Goal: Transaction & Acquisition: Purchase product/service

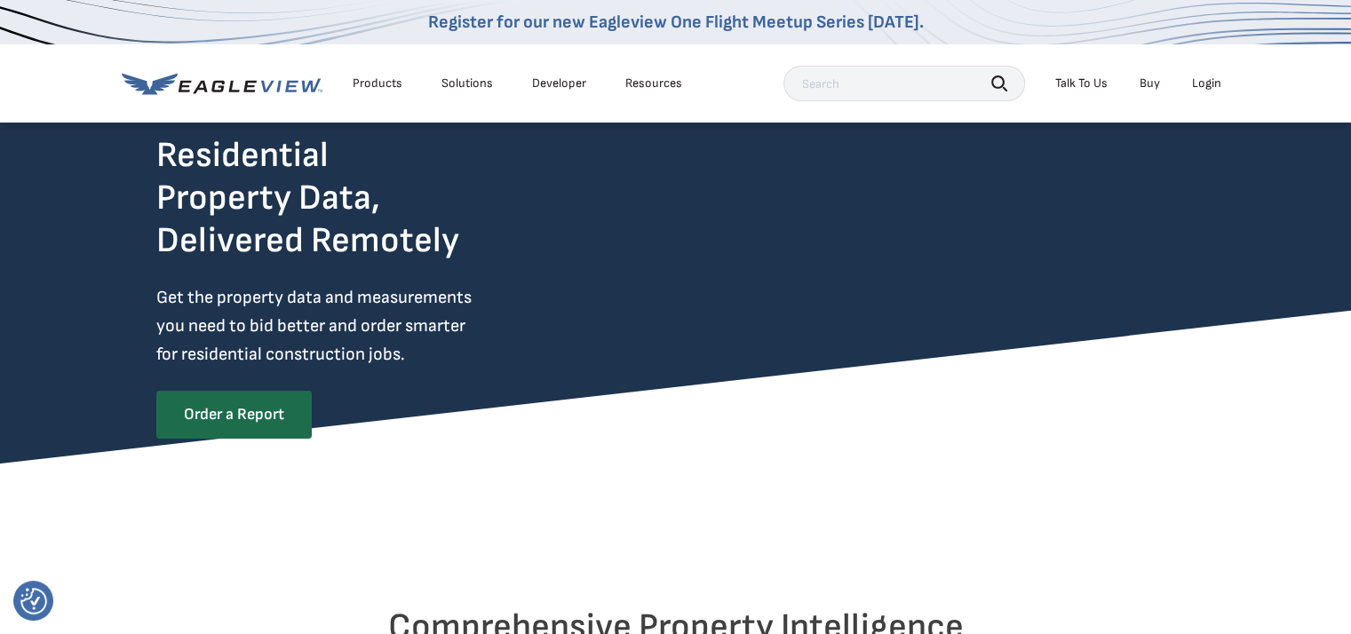
scroll to position [48, 0]
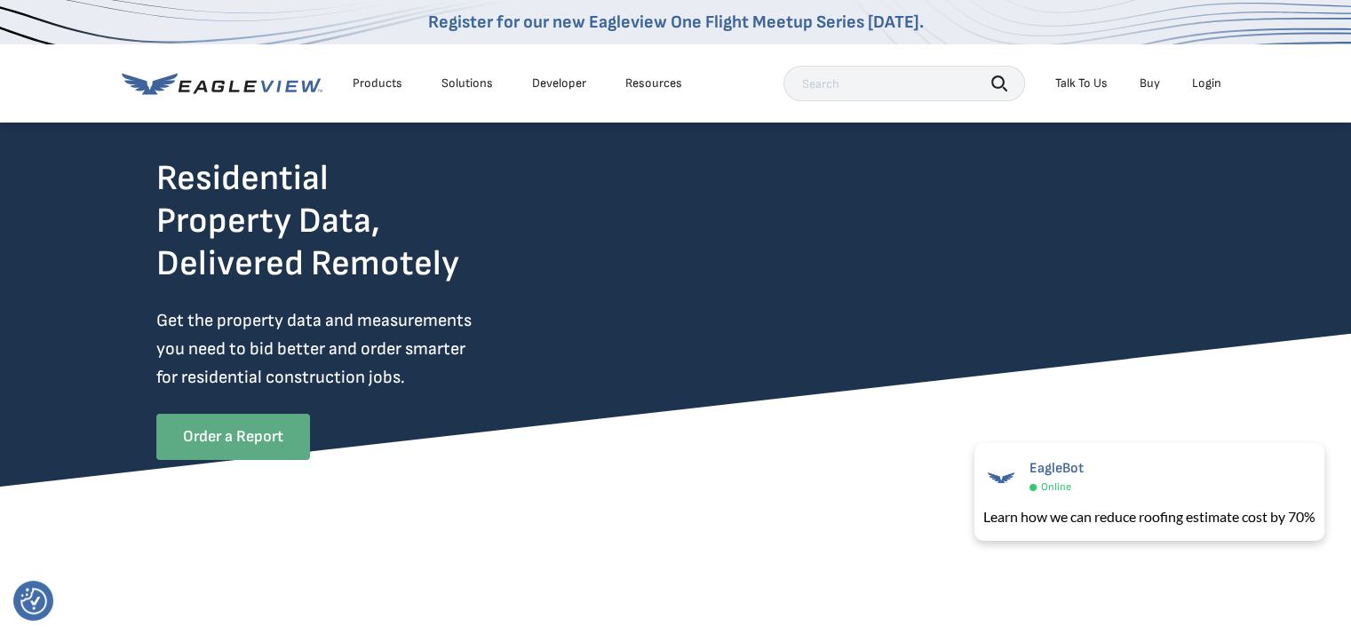
click at [258, 449] on link "Order a Report" at bounding box center [233, 437] width 154 height 46
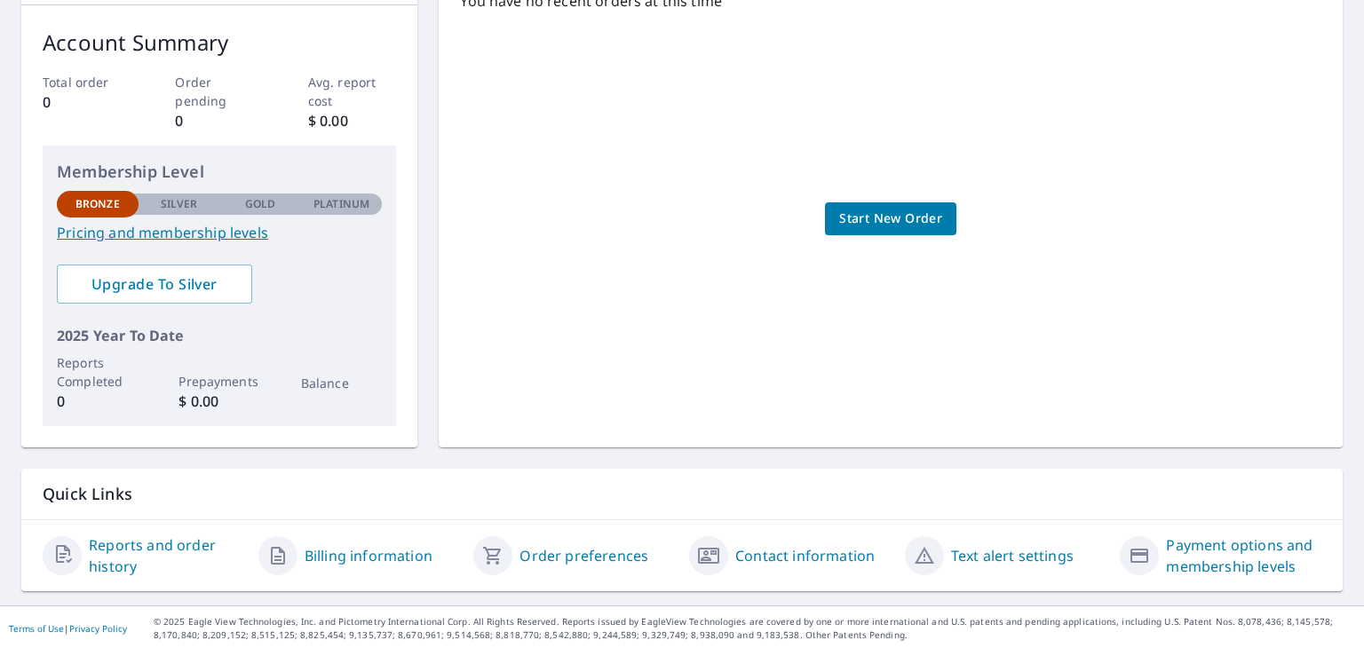
scroll to position [272, 0]
click at [902, 220] on span "Start New Order" at bounding box center [890, 217] width 103 height 22
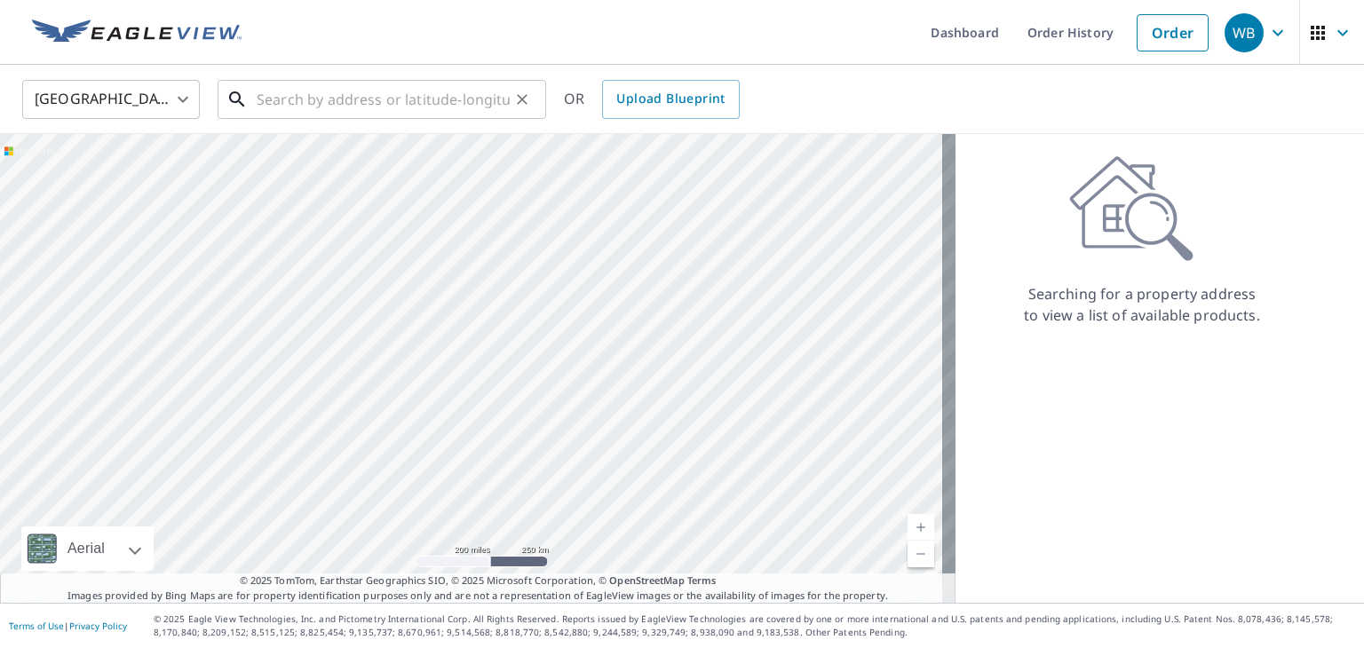
click at [319, 101] on input "text" at bounding box center [383, 100] width 253 height 50
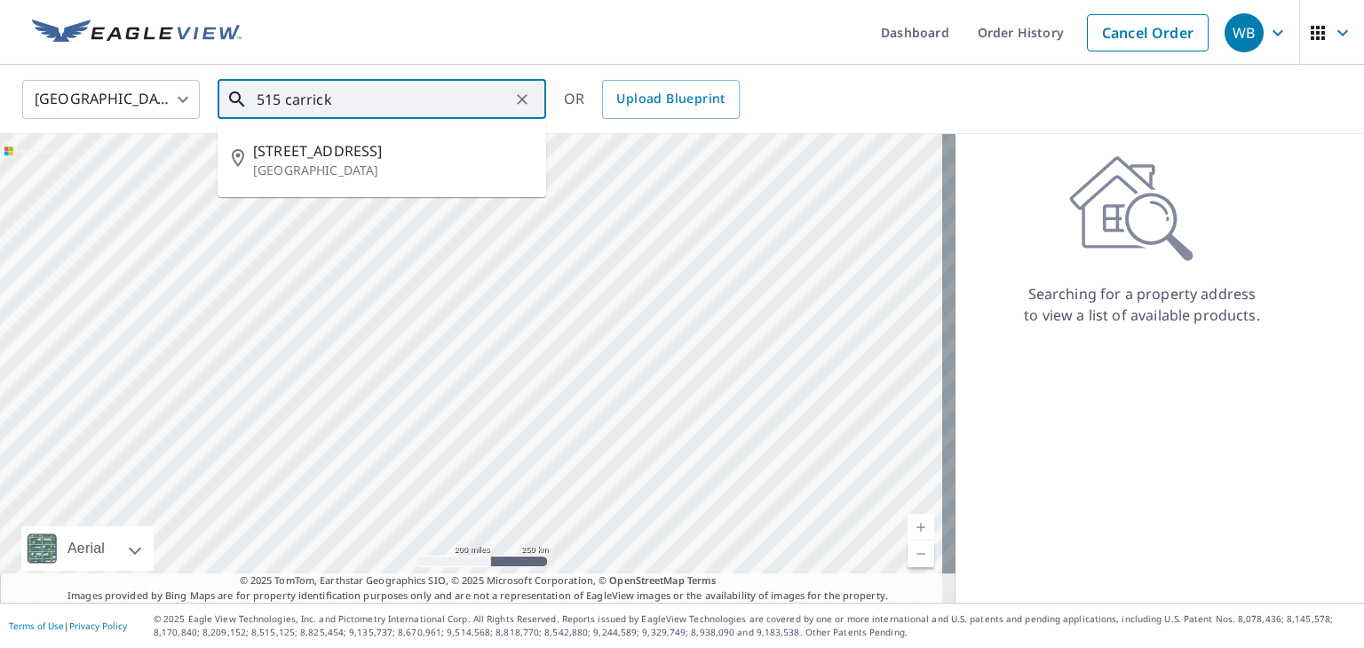
click at [352, 166] on p "Dayton, OH 45458" at bounding box center [392, 171] width 279 height 18
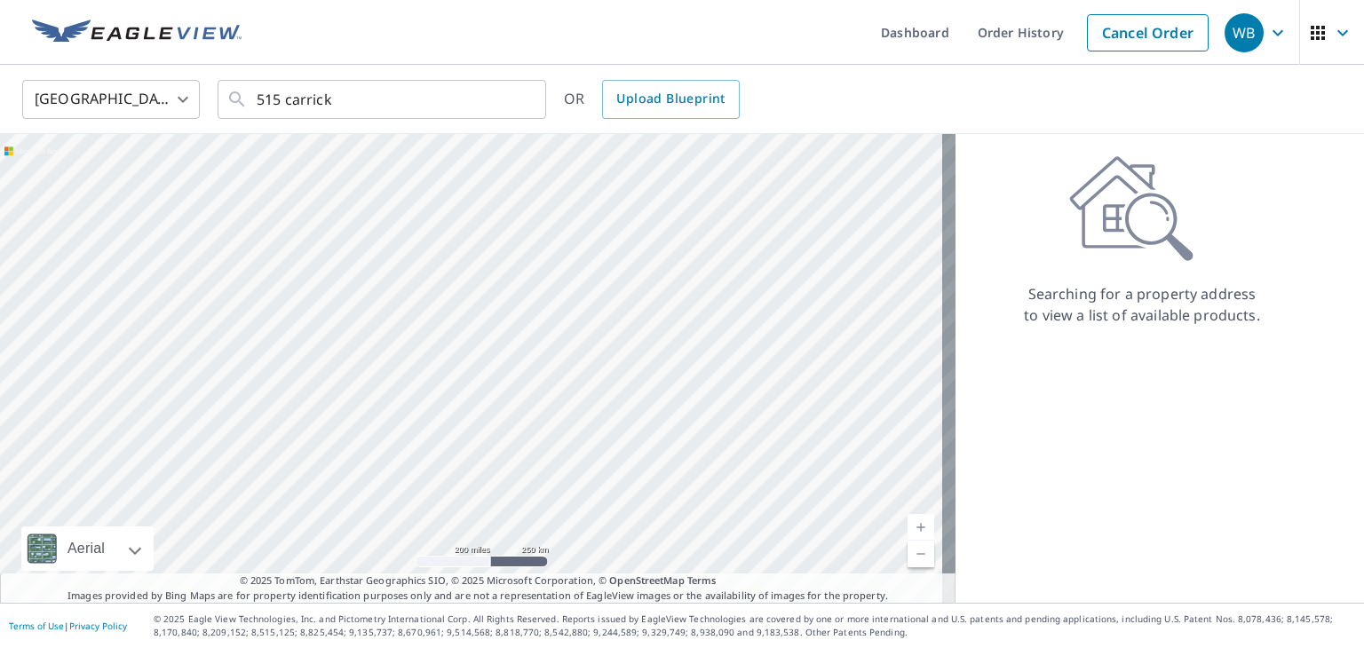
type input "515 Carrick Dr Dayton, OH 45458"
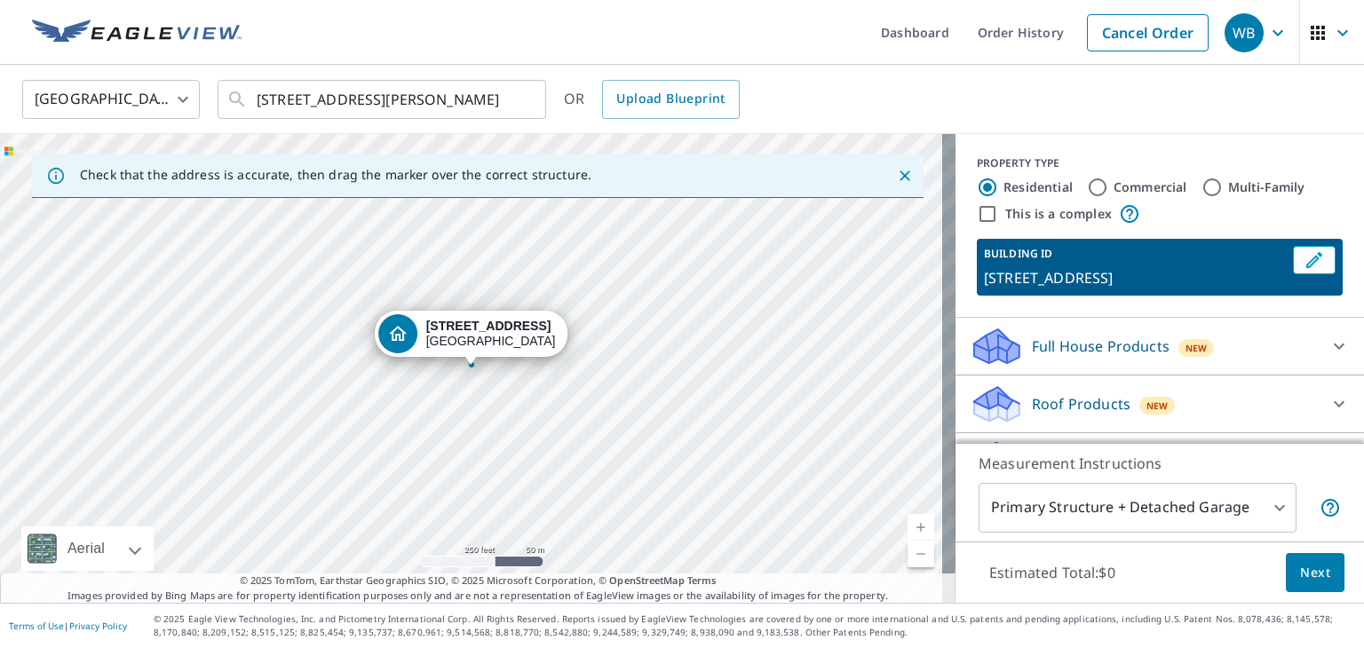
click at [1251, 524] on body "WB WB Dashboard Order History Cancel Order WB United States US ​ 515 Carrick Dr…" at bounding box center [682, 324] width 1364 height 648
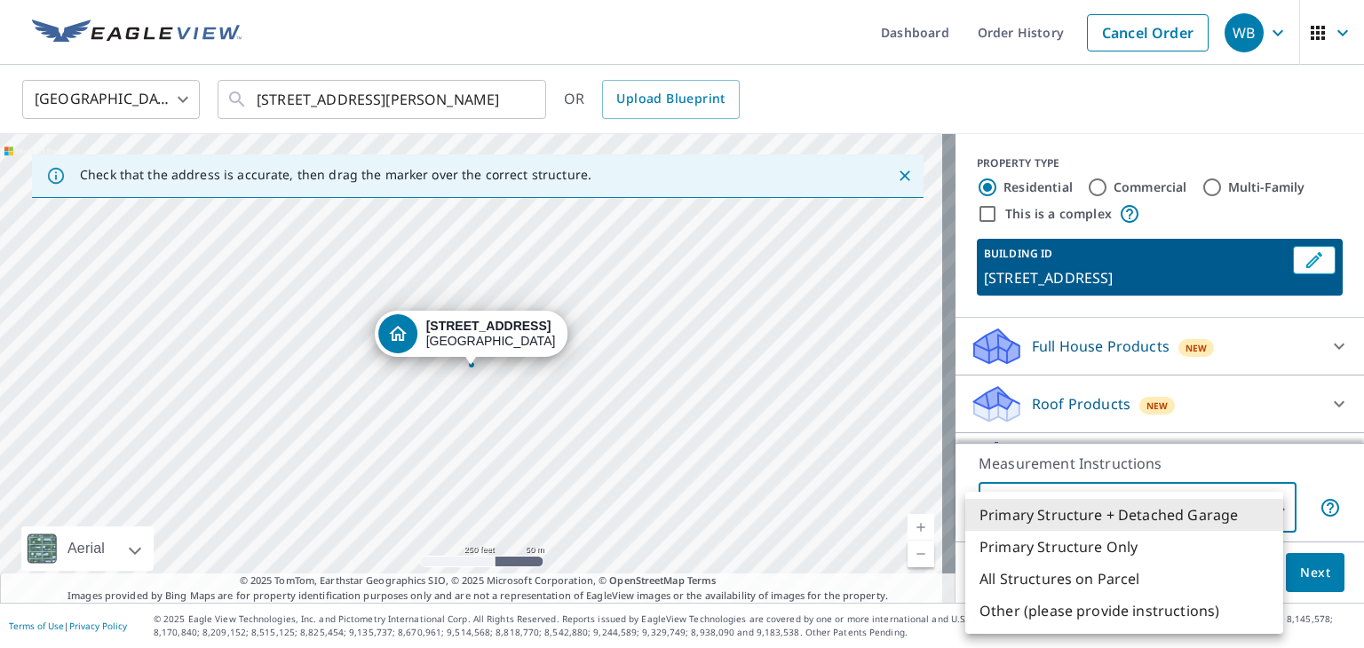
click at [1150, 616] on li "Other (please provide instructions)" at bounding box center [1124, 611] width 318 height 32
type input "5"
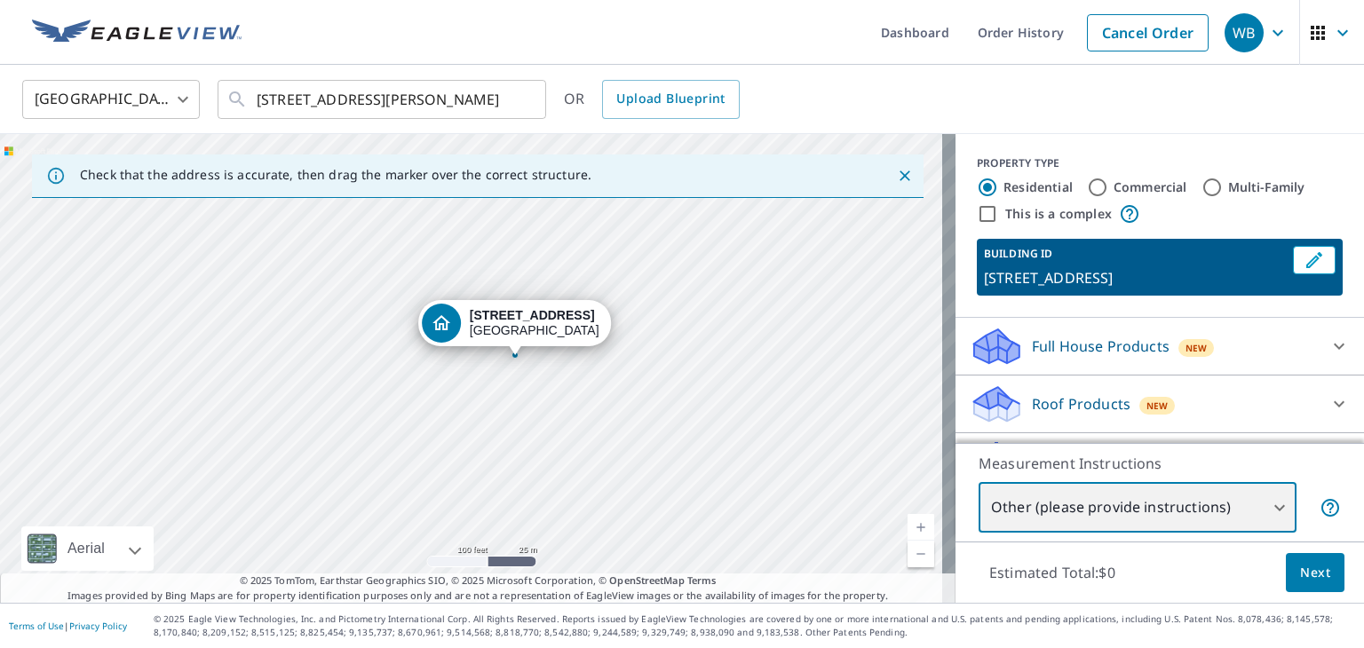
drag, startPoint x: 291, startPoint y: 385, endPoint x: 717, endPoint y: 358, distance: 426.3
click at [706, 347] on div "515 Carrick Dr Dayton, OH 45458" at bounding box center [478, 368] width 956 height 469
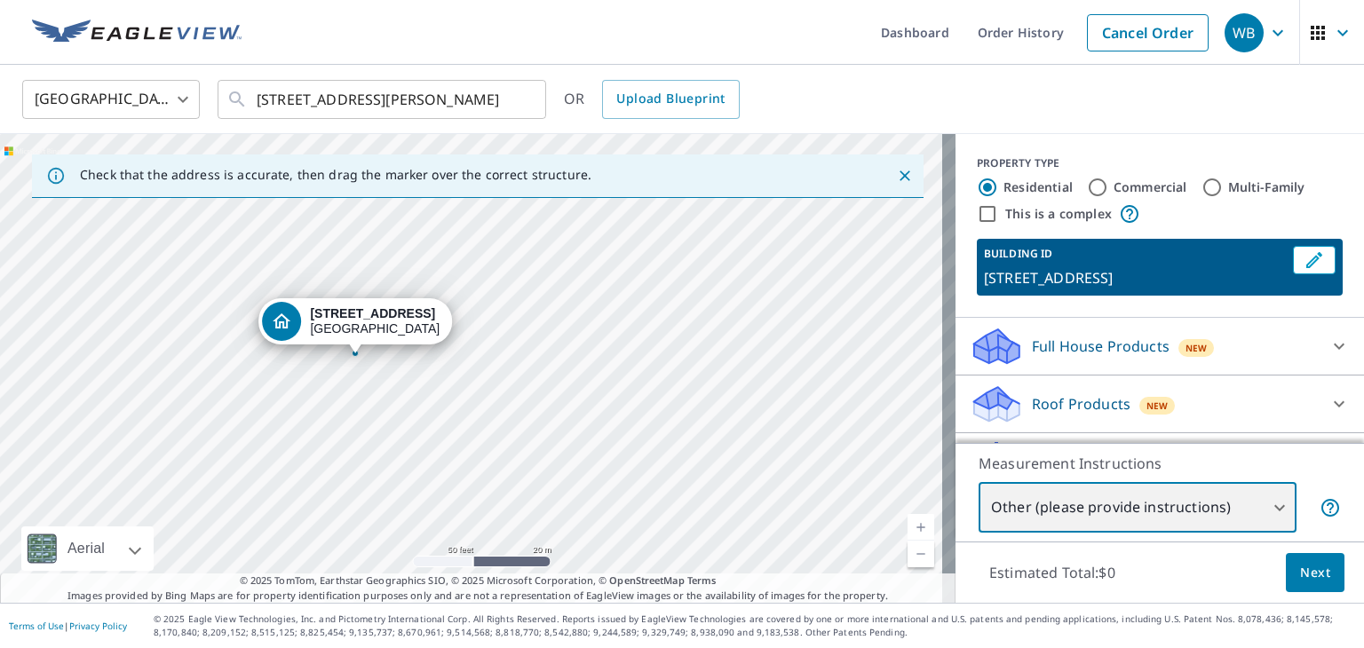
drag, startPoint x: 540, startPoint y: 349, endPoint x: 725, endPoint y: 384, distance: 188.0
click at [725, 384] on div "515 Carrick Dr Dayton, OH 45458" at bounding box center [478, 368] width 956 height 469
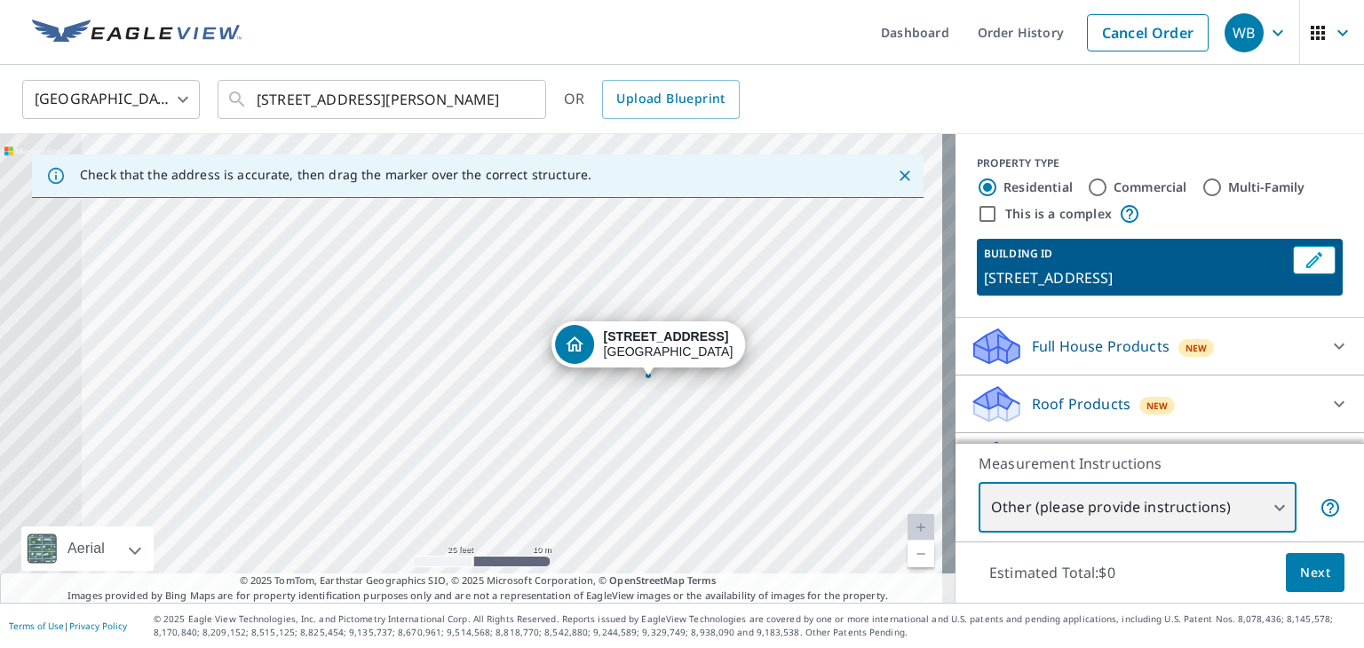
drag, startPoint x: 551, startPoint y: 392, endPoint x: 735, endPoint y: 389, distance: 184.8
click at [739, 391] on div "515 Carrick Dr Dayton, OH 45458" at bounding box center [478, 368] width 956 height 469
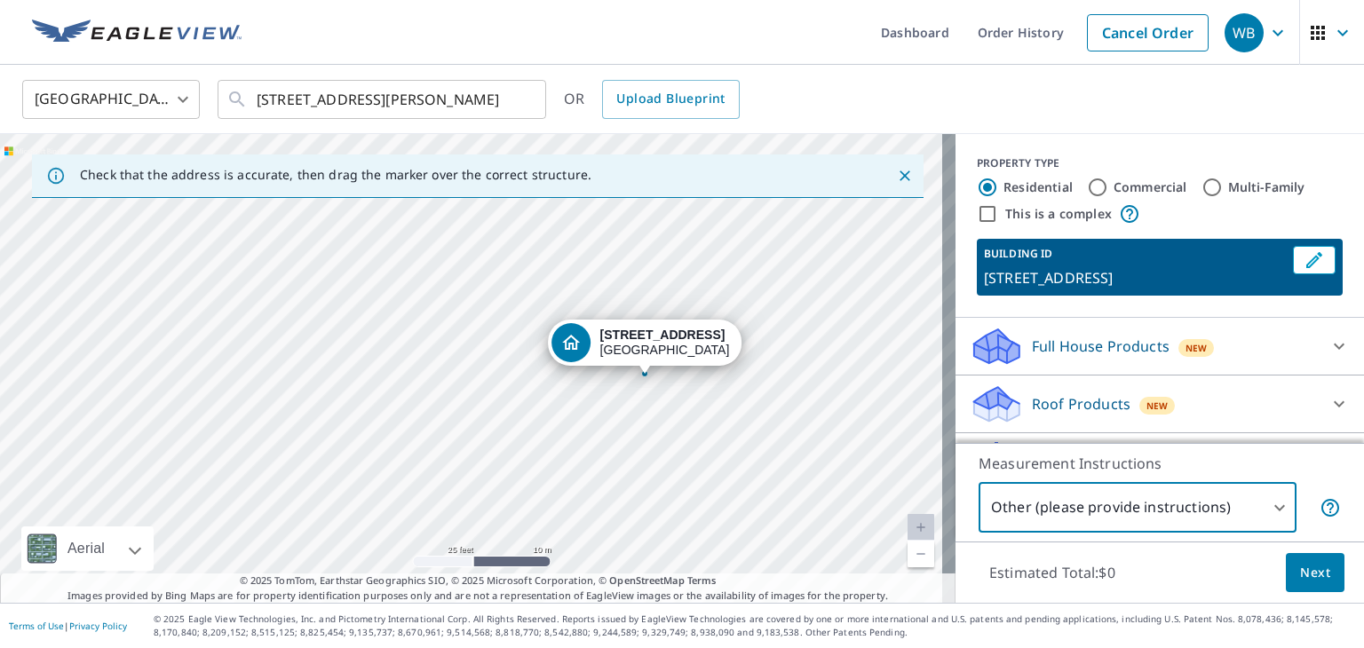
click at [580, 338] on icon "Dropped pin, building 1, Residential property, 515 Carrick Dr Dayton, OH 45458" at bounding box center [572, 342] width 18 height 15
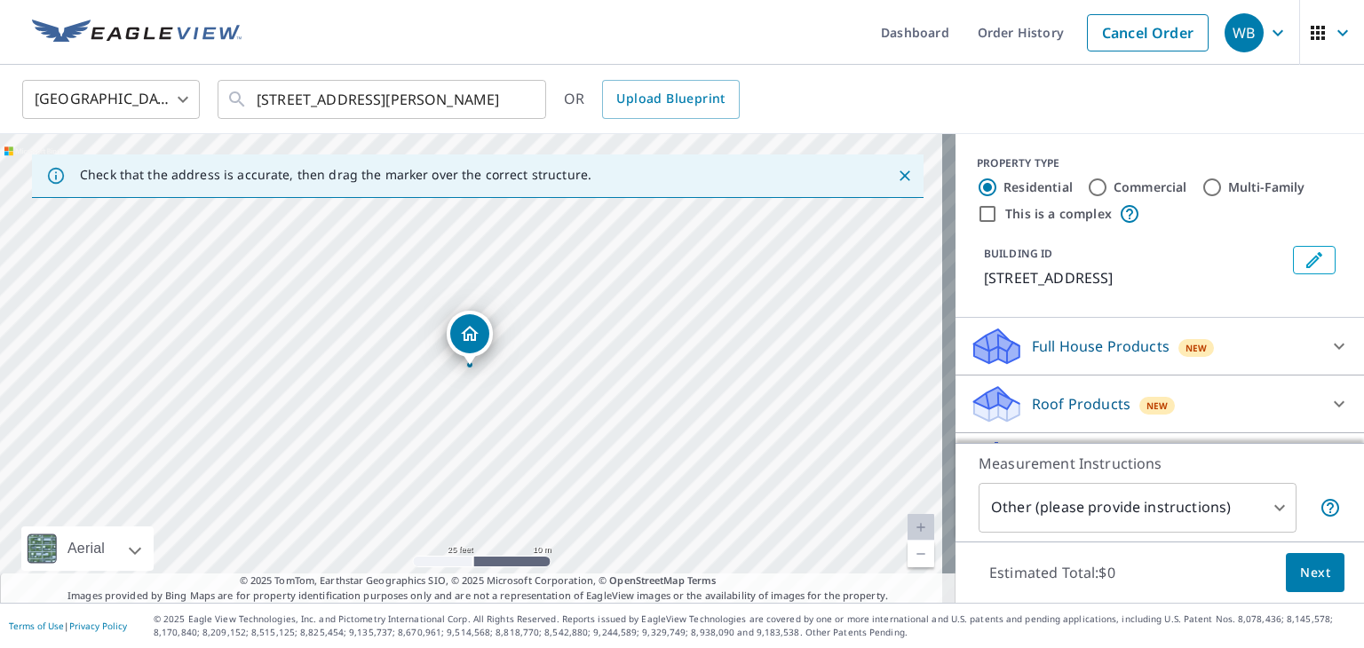
click at [425, 306] on div "515 Carrick Dr Dayton, OH 45458" at bounding box center [478, 368] width 956 height 469
drag, startPoint x: 415, startPoint y: 317, endPoint x: 553, endPoint y: 402, distance: 162.7
click at [553, 402] on div "515 Carrick Dr Dayton, OH 45458" at bounding box center [478, 368] width 956 height 469
drag, startPoint x: 600, startPoint y: 425, endPoint x: 552, endPoint y: 365, distance: 76.4
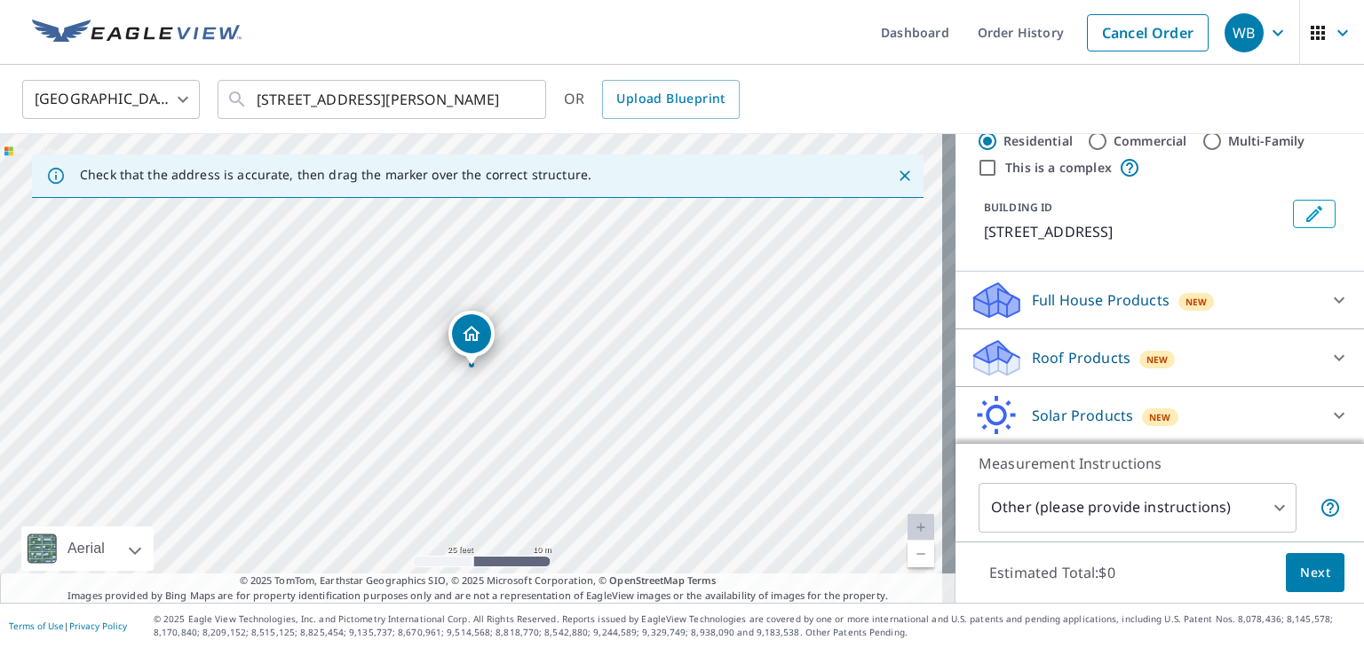
scroll to position [89, 0]
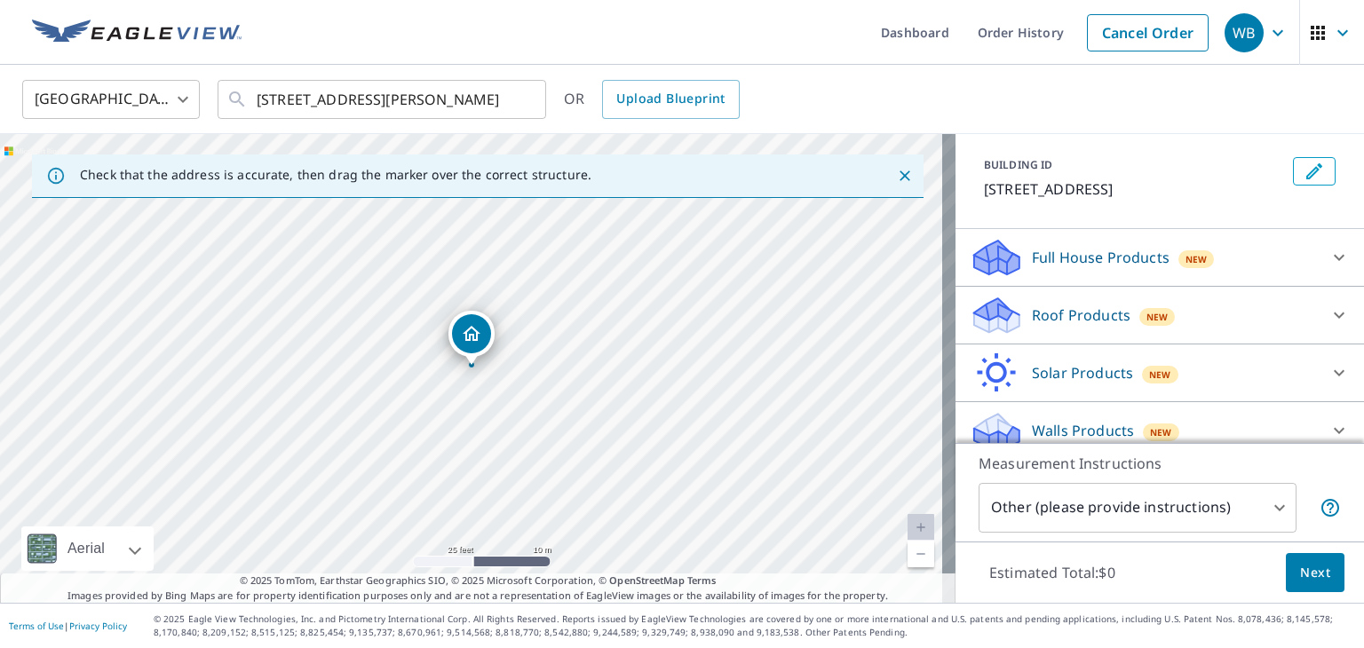
click at [1044, 314] on p "Roof Products" at bounding box center [1081, 315] width 99 height 21
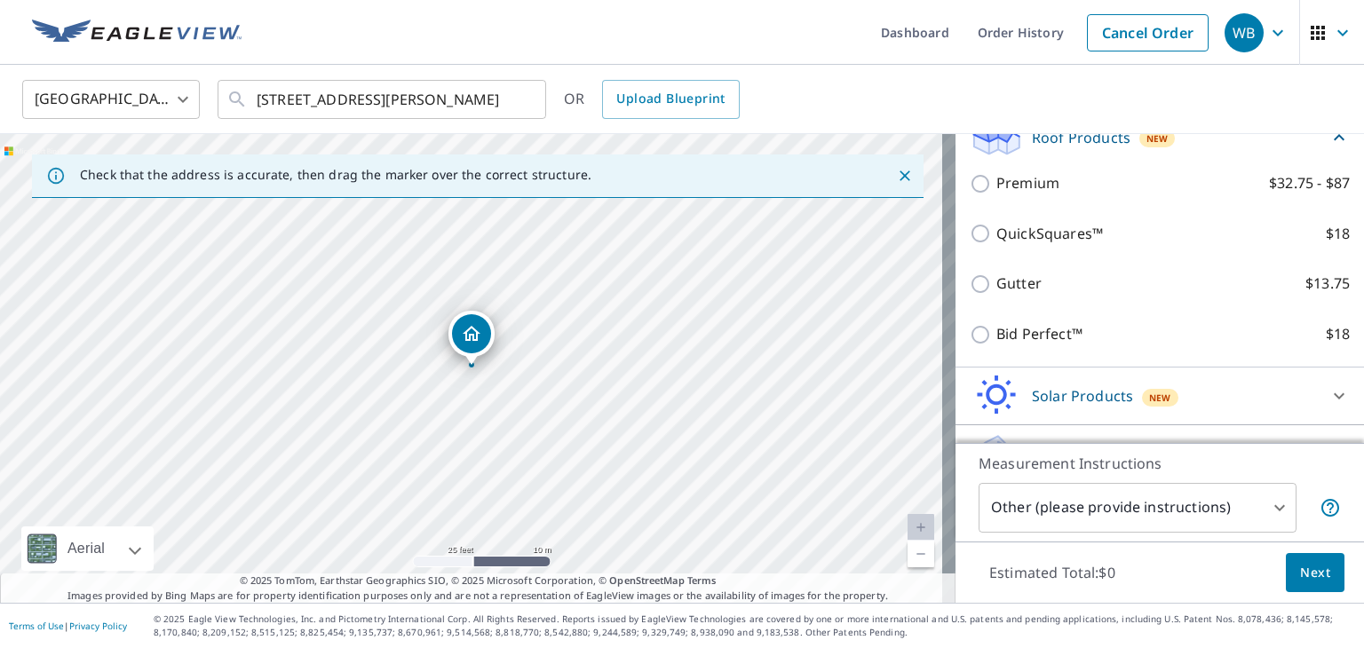
scroll to position [178, 0]
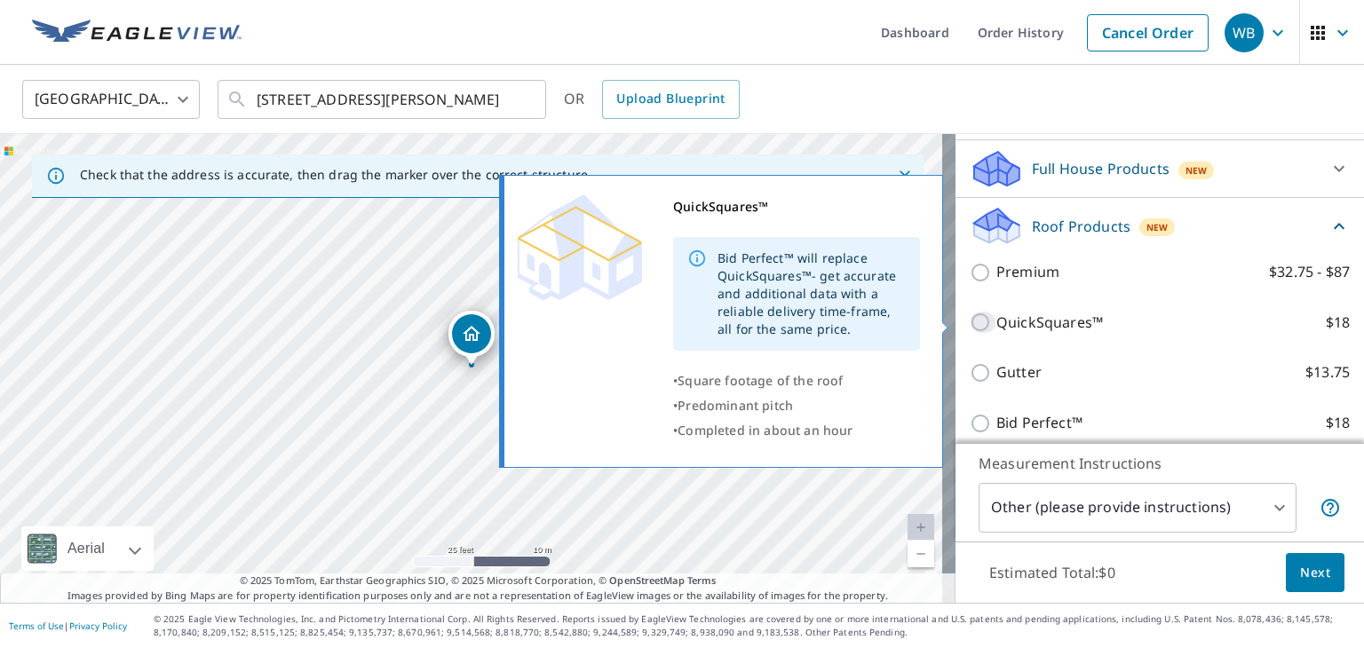
click at [970, 324] on input "QuickSquares™ $18" at bounding box center [983, 322] width 27 height 21
checkbox input "true"
type input "1"
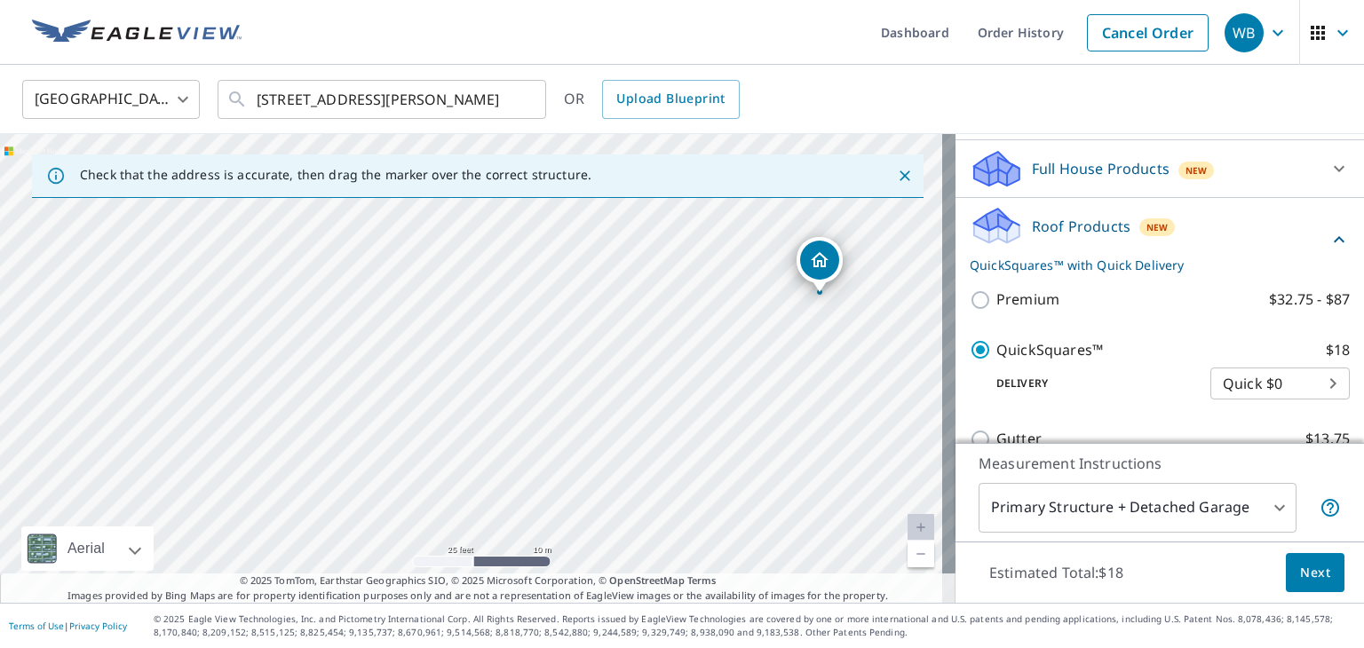
drag, startPoint x: 699, startPoint y: 310, endPoint x: 645, endPoint y: 502, distance: 199.3
click at [645, 502] on div "1 Carrick Dr Dayton, OH 45458" at bounding box center [478, 368] width 956 height 469
drag, startPoint x: 647, startPoint y: 475, endPoint x: 629, endPoint y: 484, distance: 20.7
click at [628, 486] on div "1 Carrick Dr Dayton, OH 45458" at bounding box center [478, 368] width 956 height 469
drag, startPoint x: 569, startPoint y: 355, endPoint x: 623, endPoint y: 509, distance: 162.9
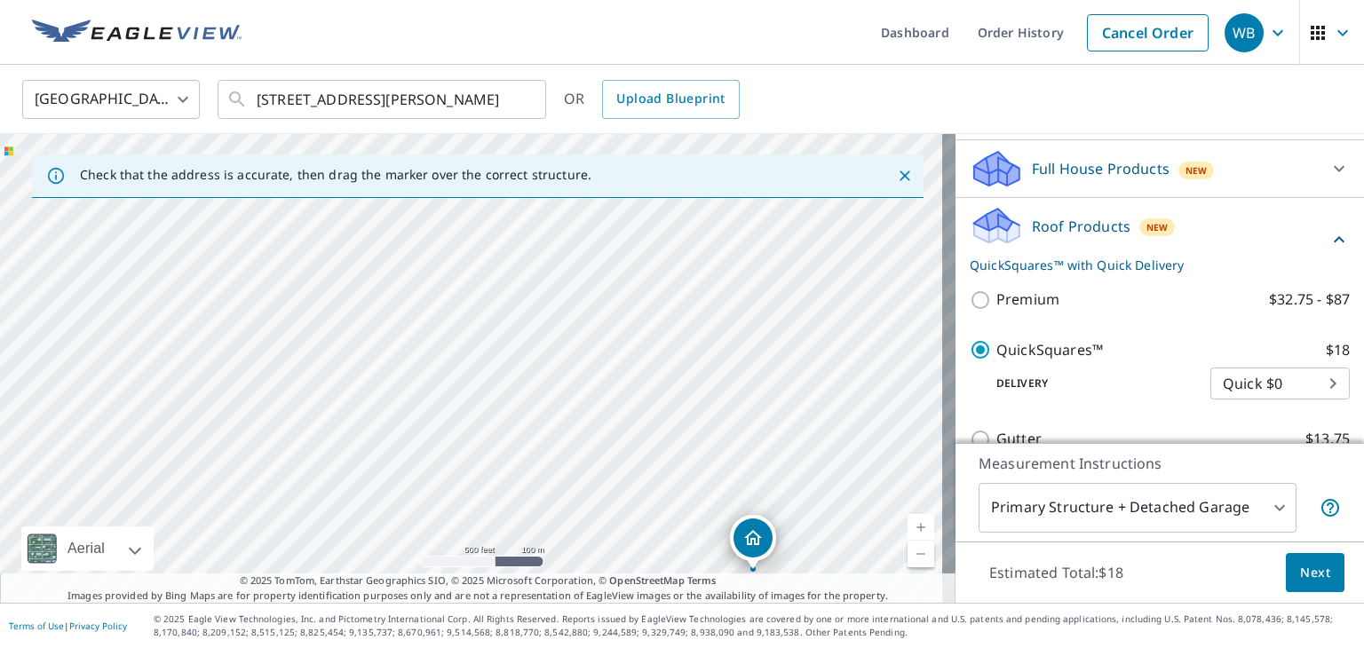
click at [623, 513] on div "1 Carrick Dr Dayton, OH 45458" at bounding box center [478, 368] width 956 height 469
drag, startPoint x: 785, startPoint y: 480, endPoint x: 634, endPoint y: 197, distance: 321.0
click at [618, 181] on div "Check that the address is accurate, then drag the marker over the correct struc…" at bounding box center [478, 368] width 956 height 469
click at [604, 111] on link "Upload Blueprint" at bounding box center [670, 99] width 137 height 39
